Goal: Navigation & Orientation: Find specific page/section

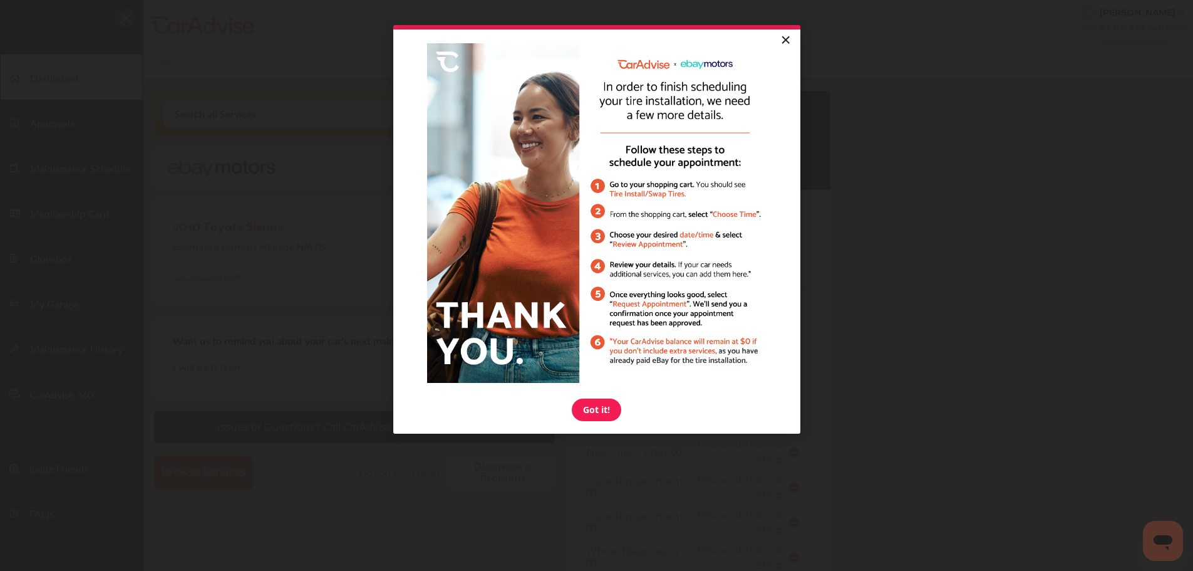
click at [784, 39] on link "×" at bounding box center [786, 40] width 22 height 23
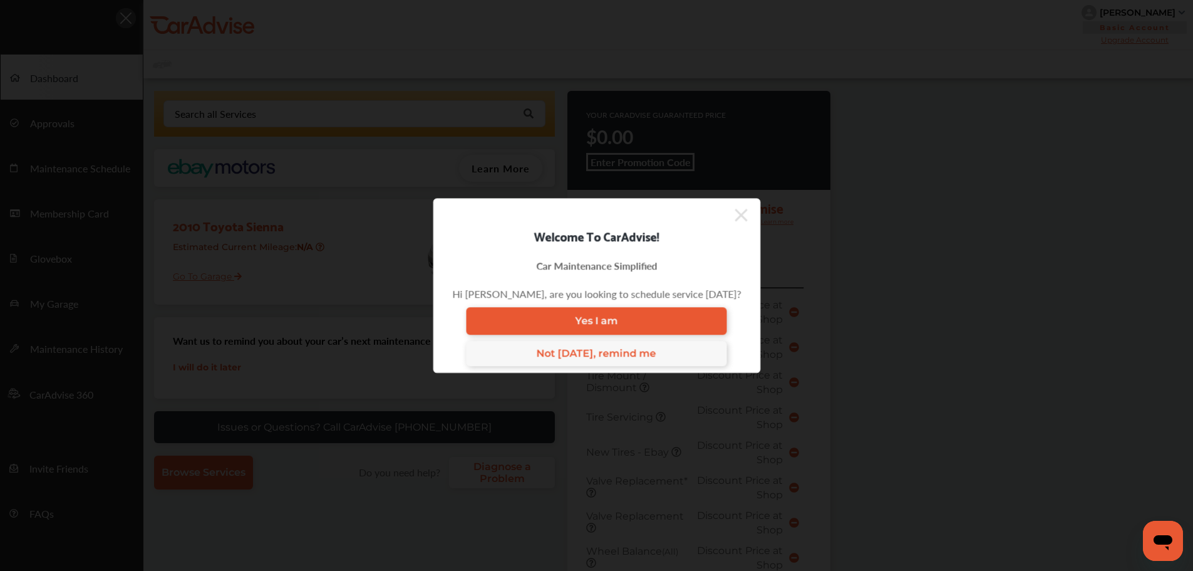
click at [736, 221] on icon at bounding box center [741, 215] width 13 height 20
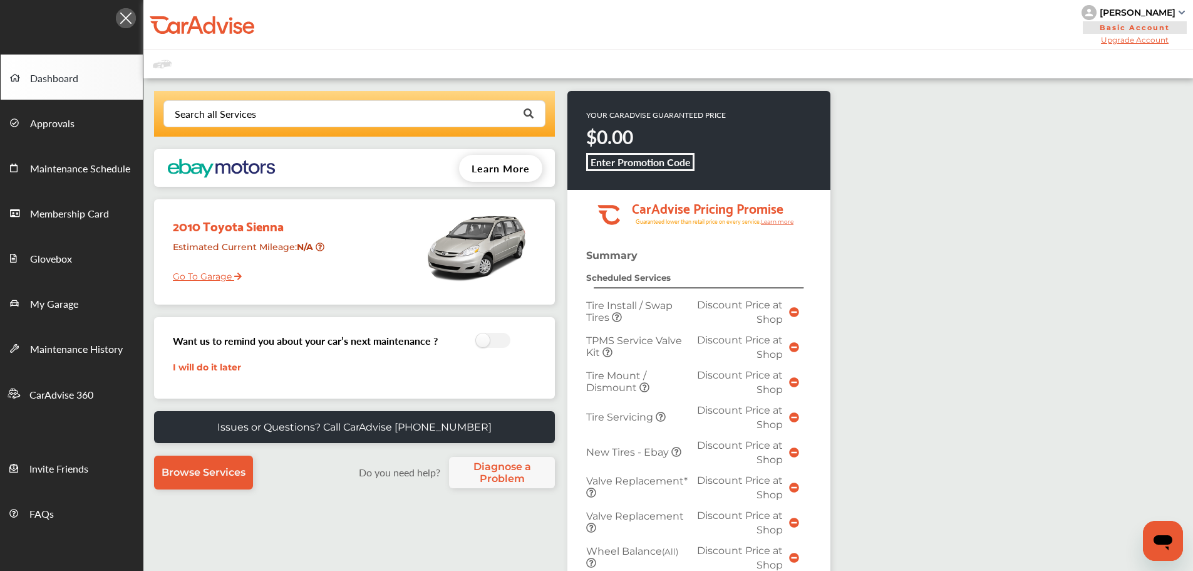
click at [176, 274] on link "Go To Garage" at bounding box center [202, 273] width 78 height 24
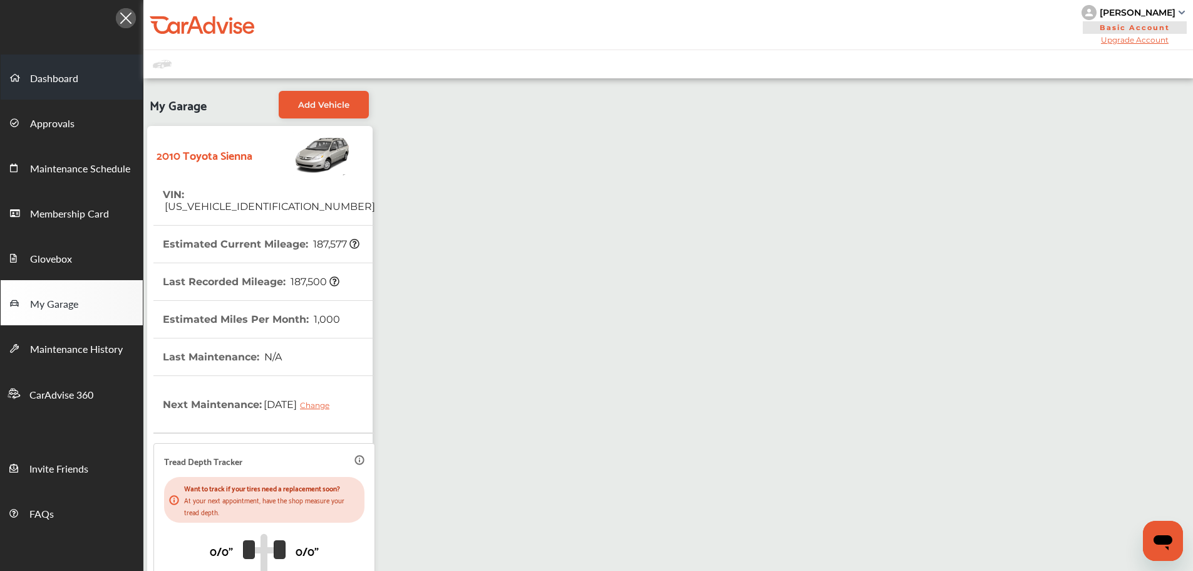
click at [60, 87] on span "Dashboard" at bounding box center [54, 79] width 48 height 16
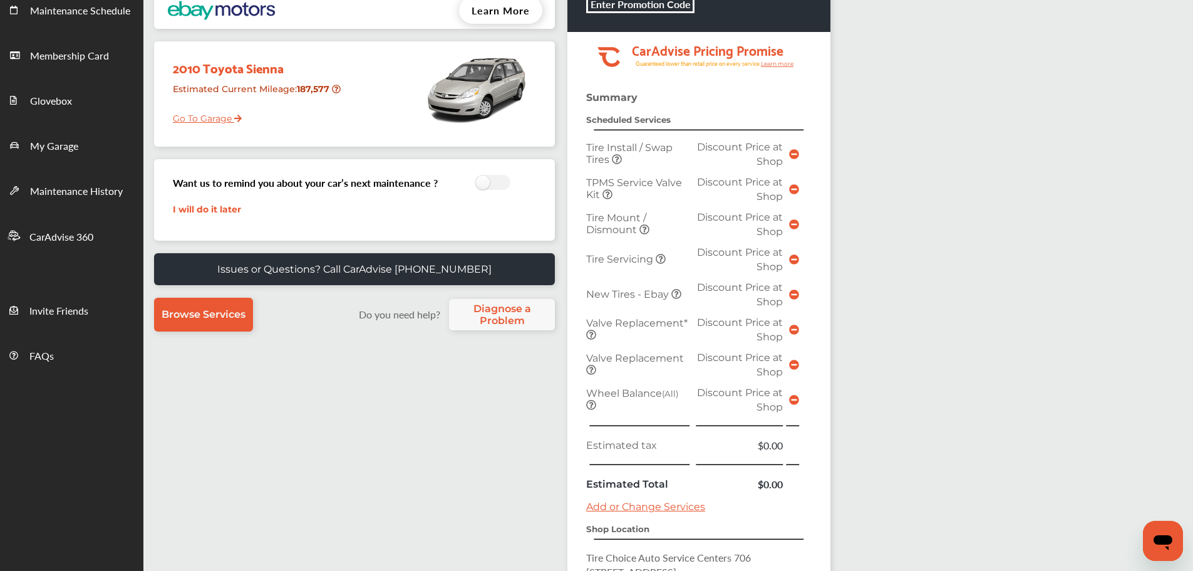
scroll to position [314, 0]
